Goal: Information Seeking & Learning: Find specific fact

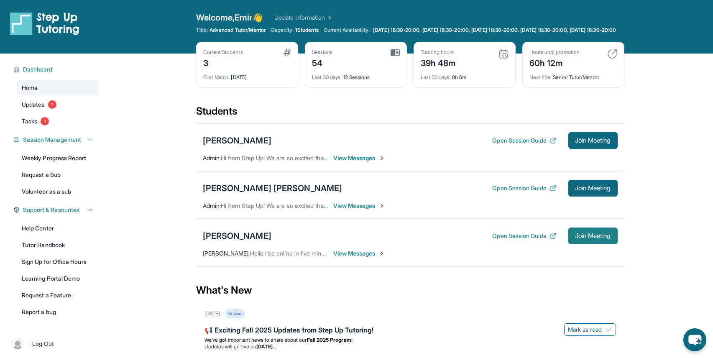
click at [607, 238] on span "Join Meeting" at bounding box center [593, 235] width 36 height 5
click at [590, 238] on span "Join Meeting" at bounding box center [593, 235] width 36 height 5
click at [251, 240] on div "[PERSON_NAME]" at bounding box center [237, 236] width 69 height 12
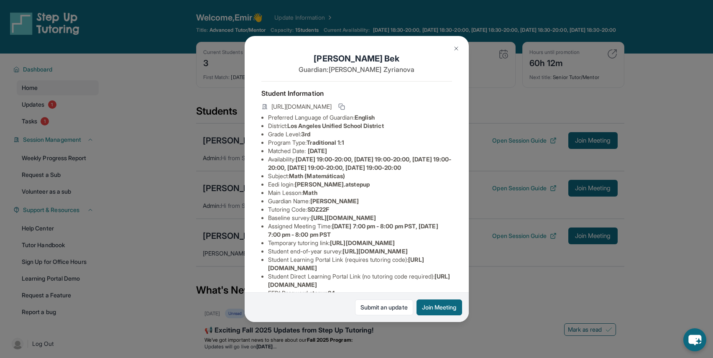
click at [453, 47] on img at bounding box center [456, 48] width 7 height 7
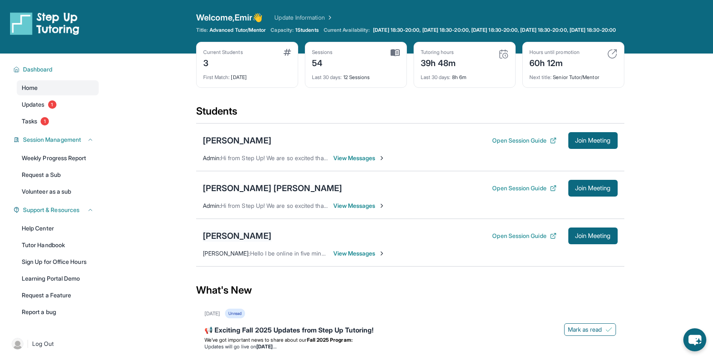
click at [239, 240] on div "[PERSON_NAME]" at bounding box center [237, 236] width 69 height 12
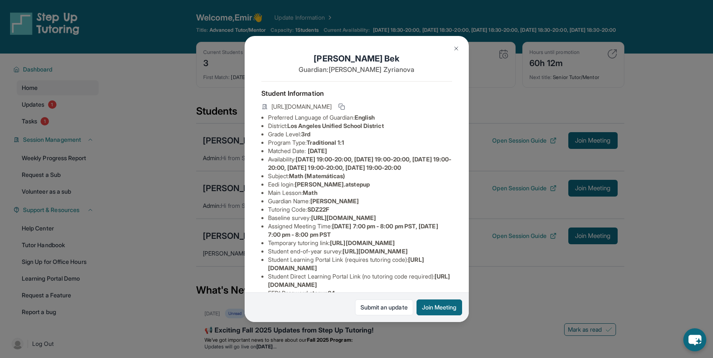
click at [341, 188] on span "[PERSON_NAME].atstepup" at bounding box center [332, 184] width 75 height 7
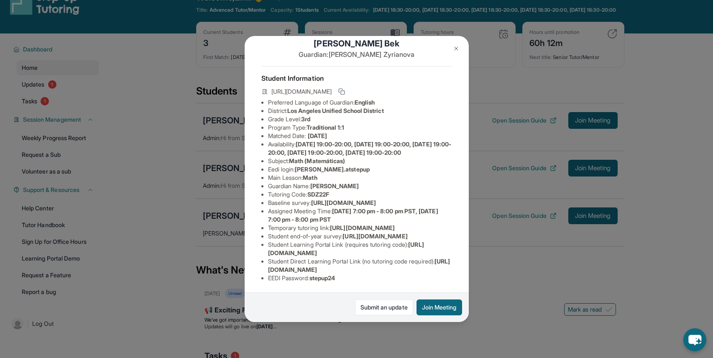
scroll to position [33, 0]
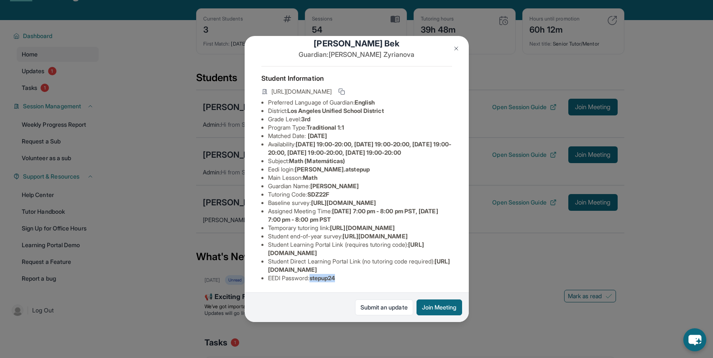
drag, startPoint x: 314, startPoint y: 278, endPoint x: 348, endPoint y: 279, distance: 33.9
click at [348, 279] on li "EEDI Password : stepup24" at bounding box center [360, 278] width 184 height 8
copy span "stepup24"
click at [279, 199] on li "Baseline survey : [URL][DOMAIN_NAME]" at bounding box center [360, 203] width 184 height 8
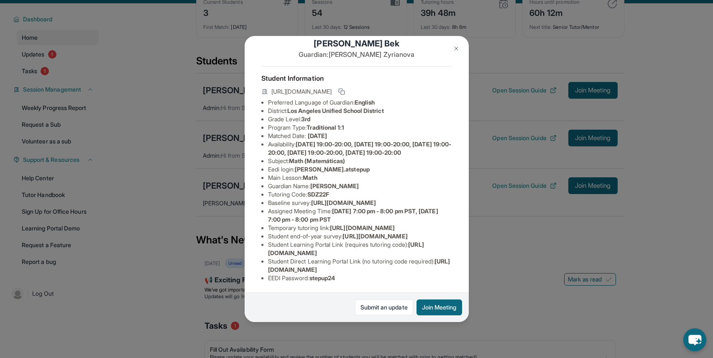
scroll to position [48, 0]
click at [295, 165] on li "Eedi login : [PERSON_NAME].atstepup" at bounding box center [360, 169] width 184 height 8
drag, startPoint x: 298, startPoint y: 144, endPoint x: 390, endPoint y: 145, distance: 92.4
click at [390, 165] on li "Eedi login : [PERSON_NAME].atstepup" at bounding box center [360, 169] width 184 height 8
copy span "[PERSON_NAME].atstepup"
